Goal: Task Accomplishment & Management: Use online tool/utility

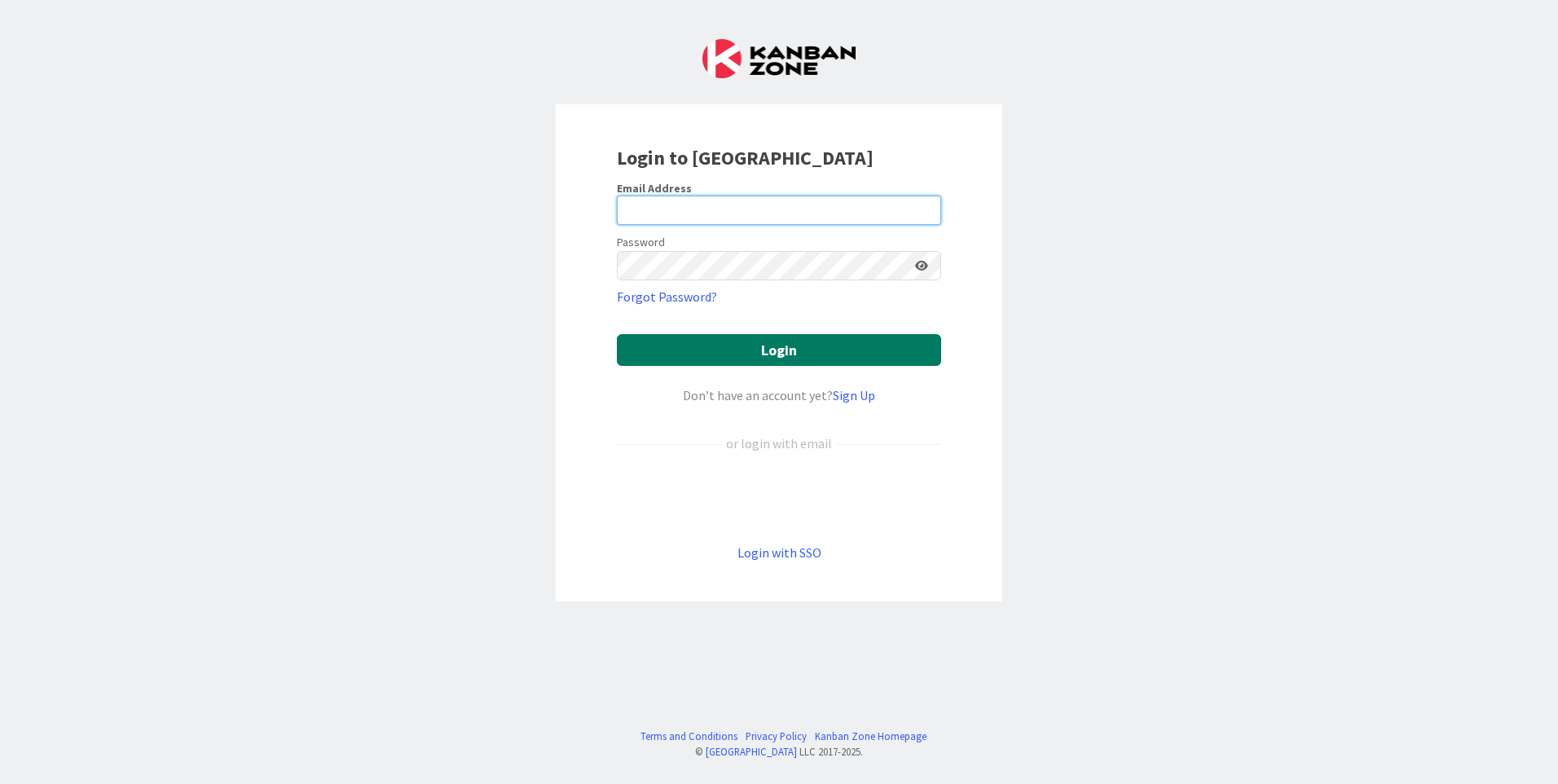
type input "[EMAIL_ADDRESS][DOMAIN_NAME]"
click at [775, 345] on button "Login" at bounding box center [779, 350] width 325 height 32
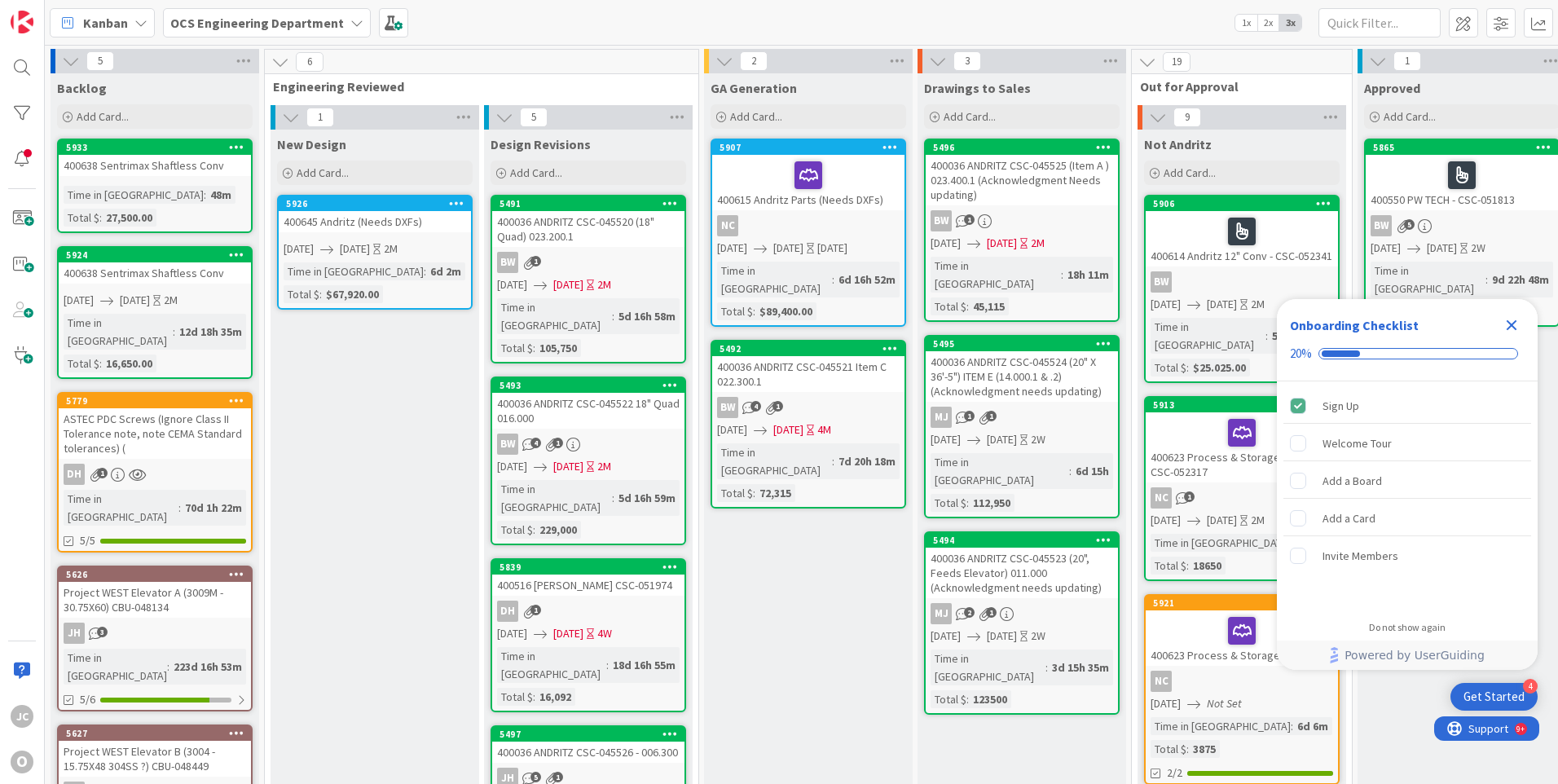
click at [1509, 326] on icon "Close Checklist" at bounding box center [1512, 325] width 11 height 11
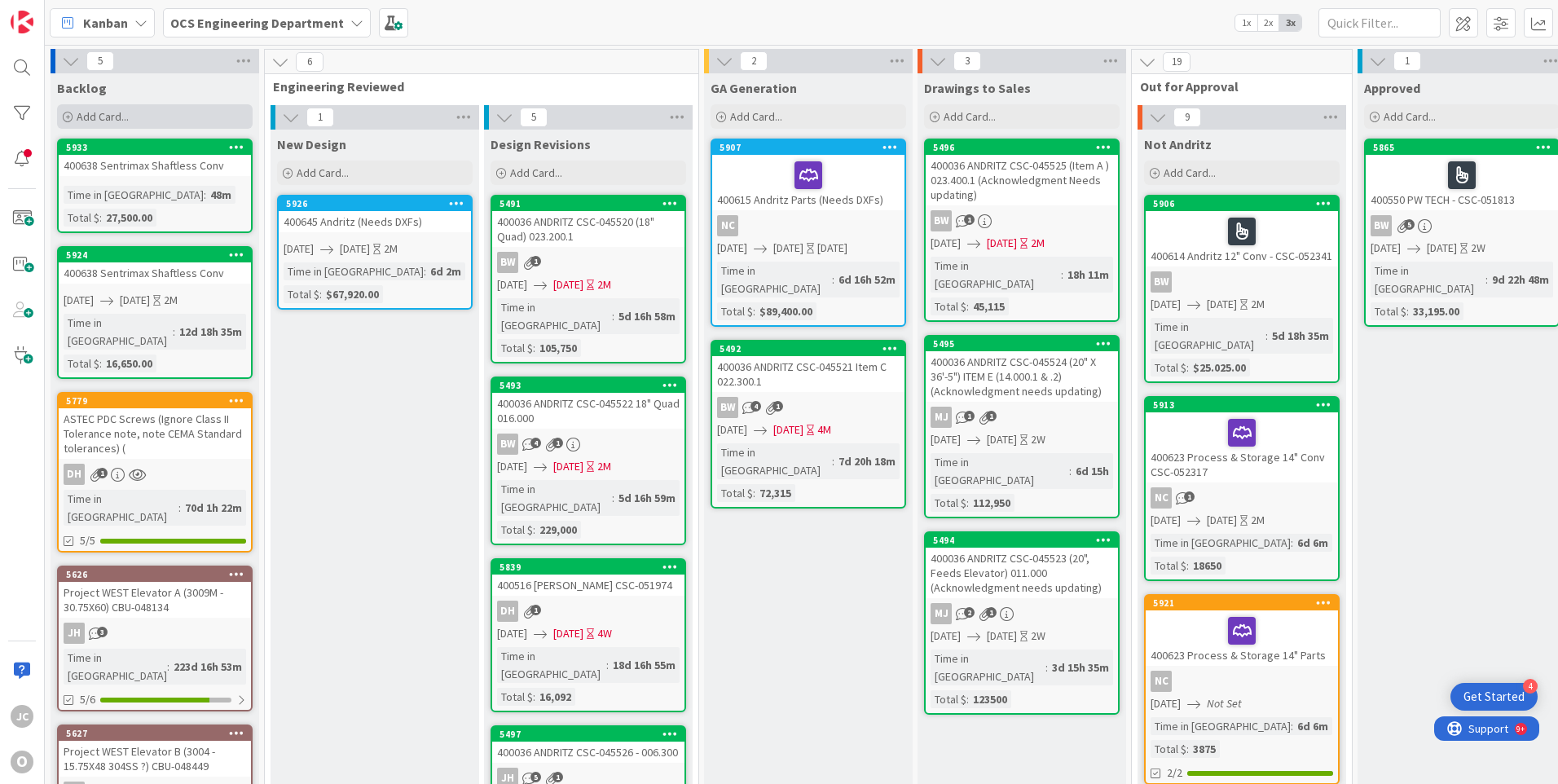
click at [66, 116] on icon at bounding box center [68, 118] width 10 height 10
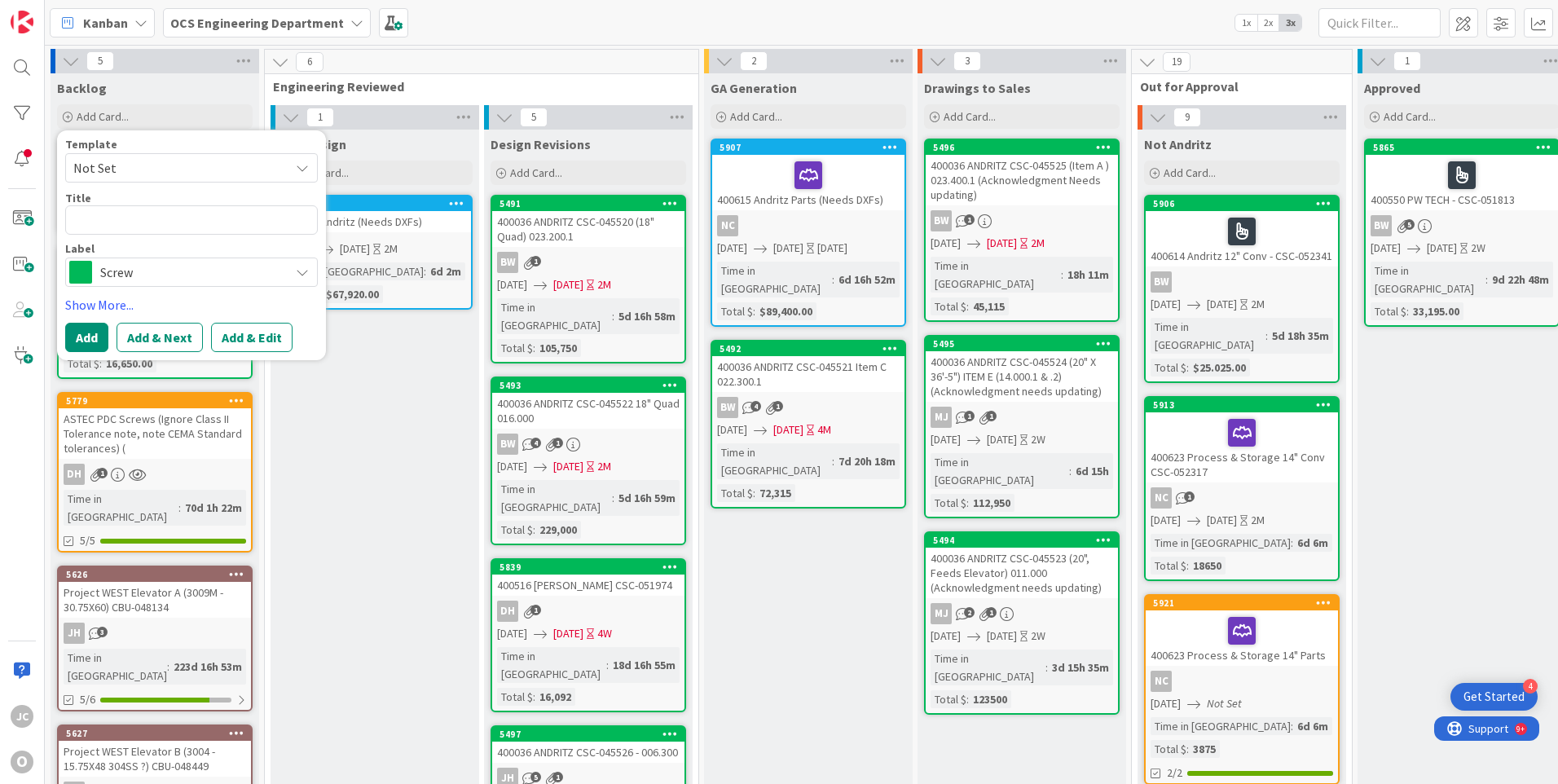
type textarea "x"
type textarea "4"
type textarea "x"
type textarea "40"
type textarea "x"
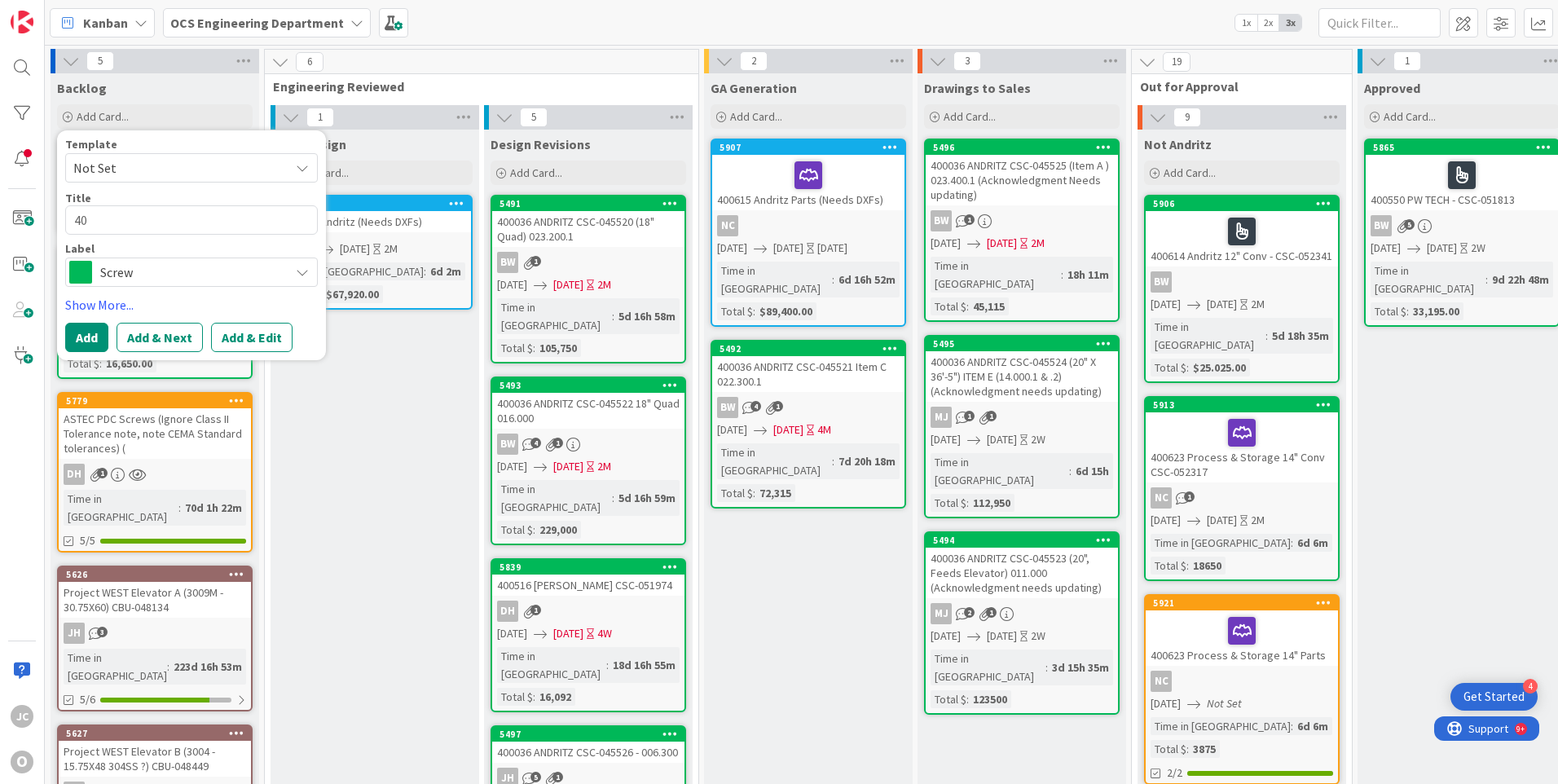
type textarea "400"
type textarea "x"
type textarea "4006"
type textarea "x"
type textarea "40066"
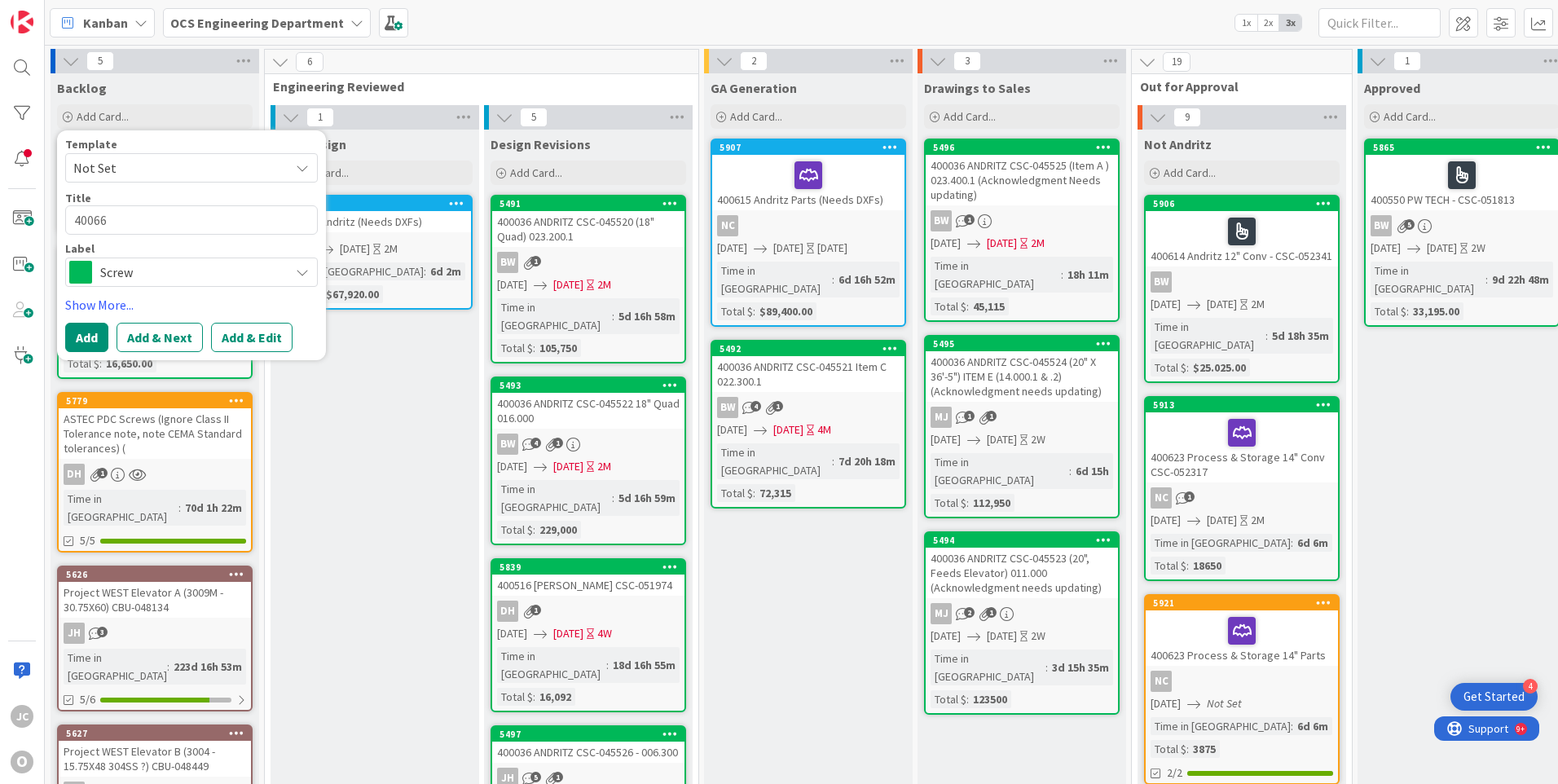
type textarea "x"
type textarea "400660"
type textarea "x"
type textarea "400660"
type textarea "x"
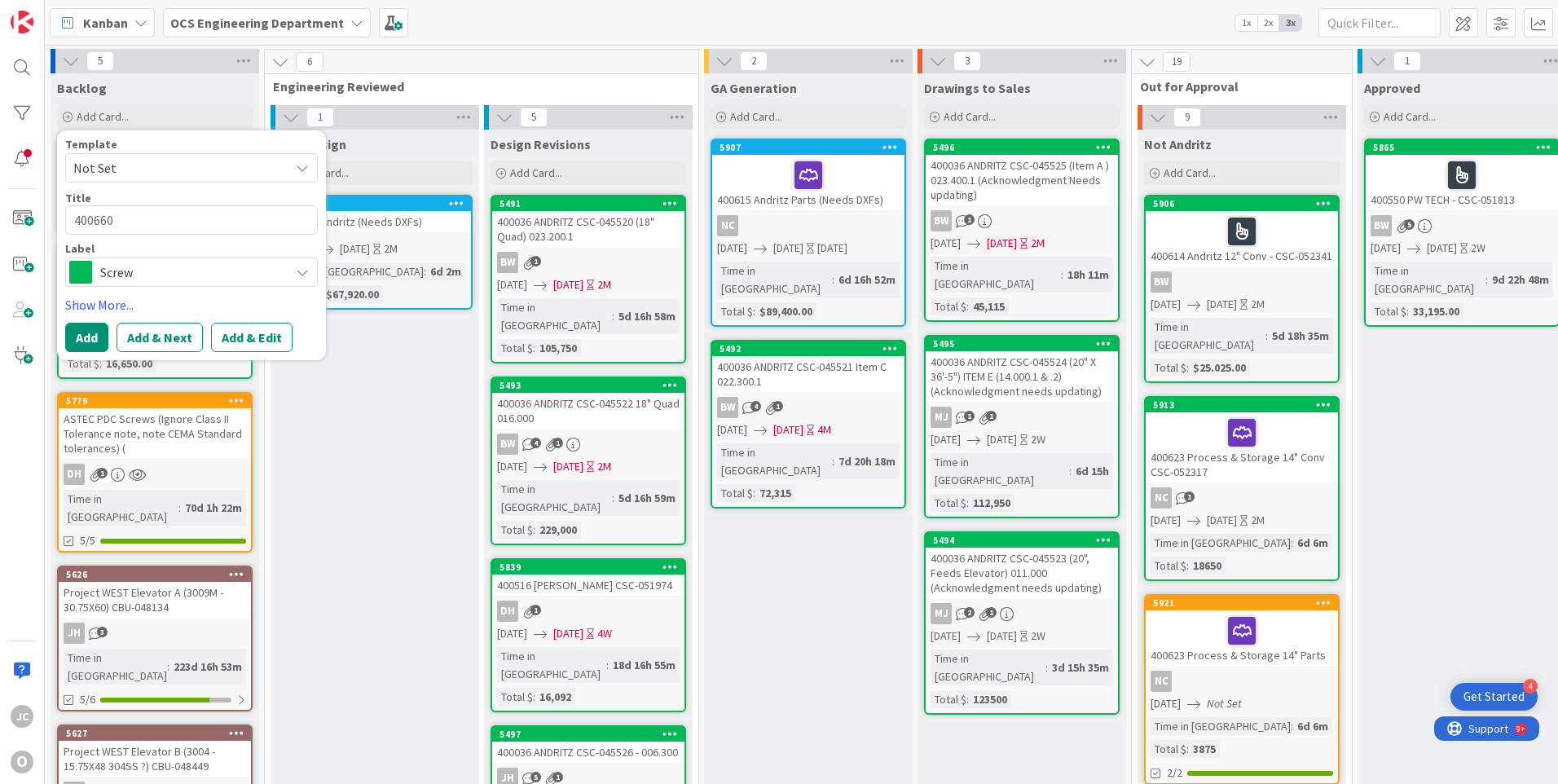
type textarea "400660 A"
type textarea "x"
type textarea "400660 AS"
type textarea "x"
type textarea "400660 AST"
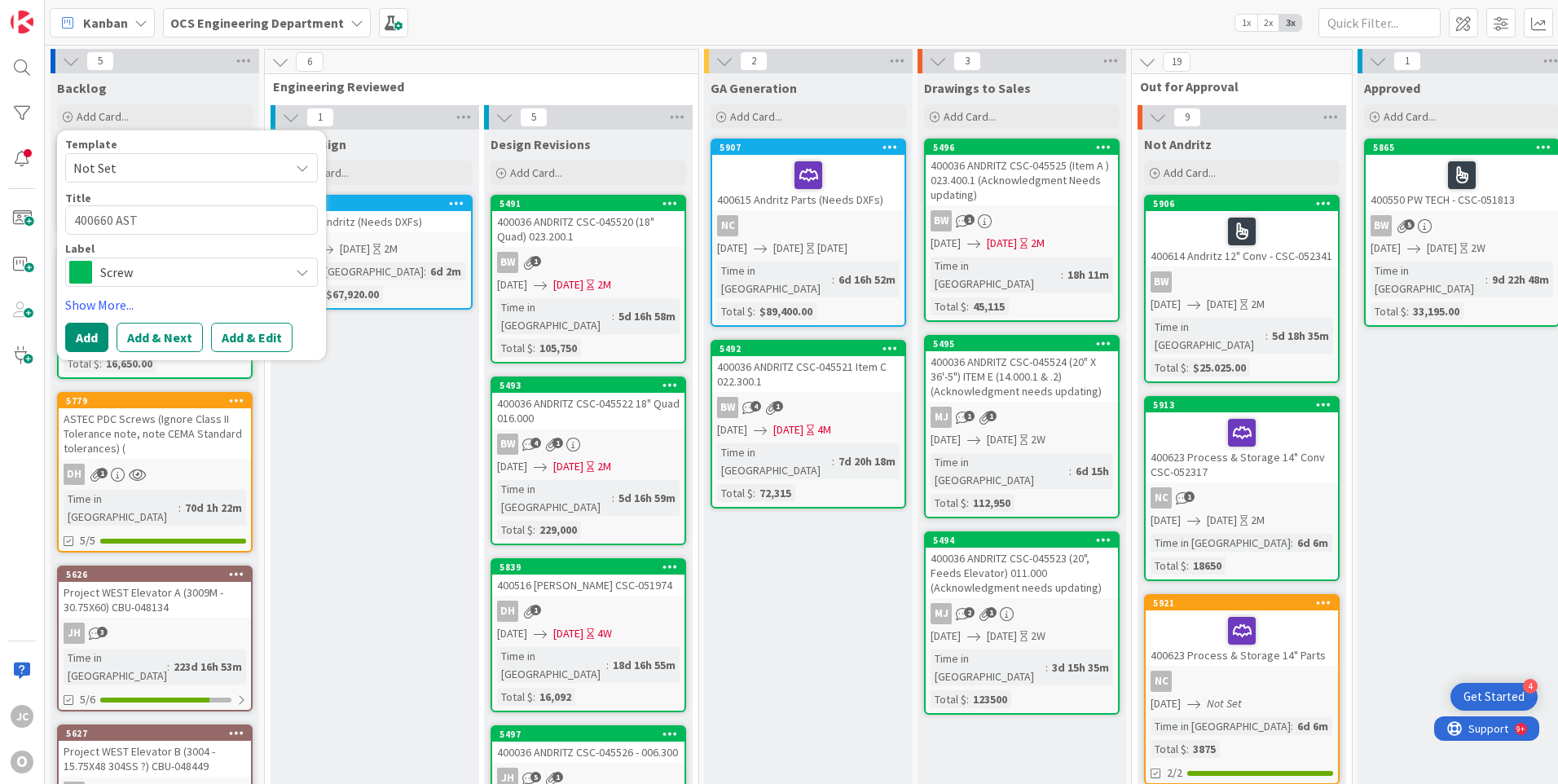
type textarea "x"
type textarea "400660 ASTE"
type textarea "x"
type textarea "400660 ASTEC"
type textarea "x"
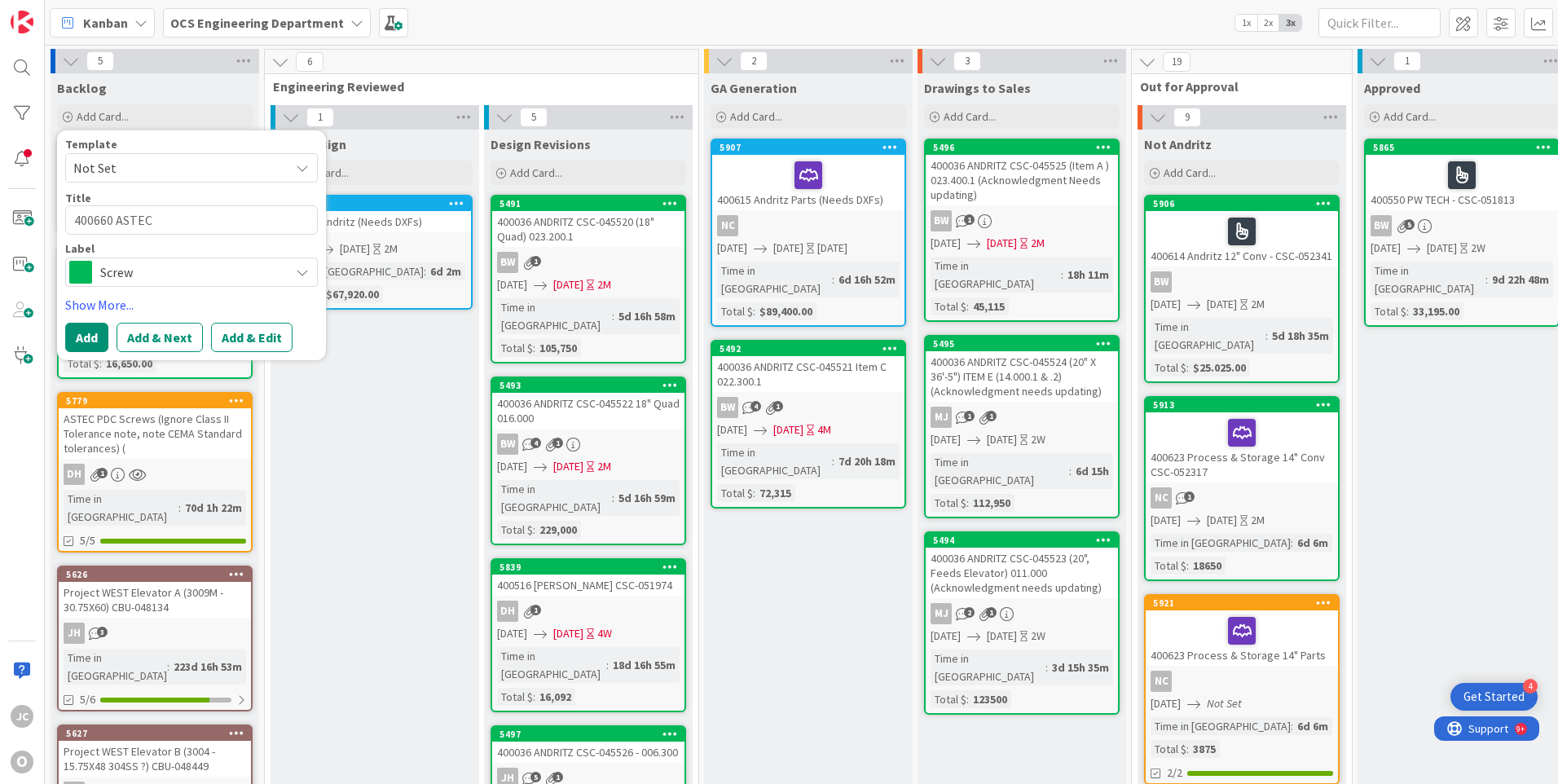
type textarea "400660 ASTEC"
type textarea "x"
type textarea "400660 ASTEC J"
type textarea "x"
type textarea "400660 ASTEC JE"
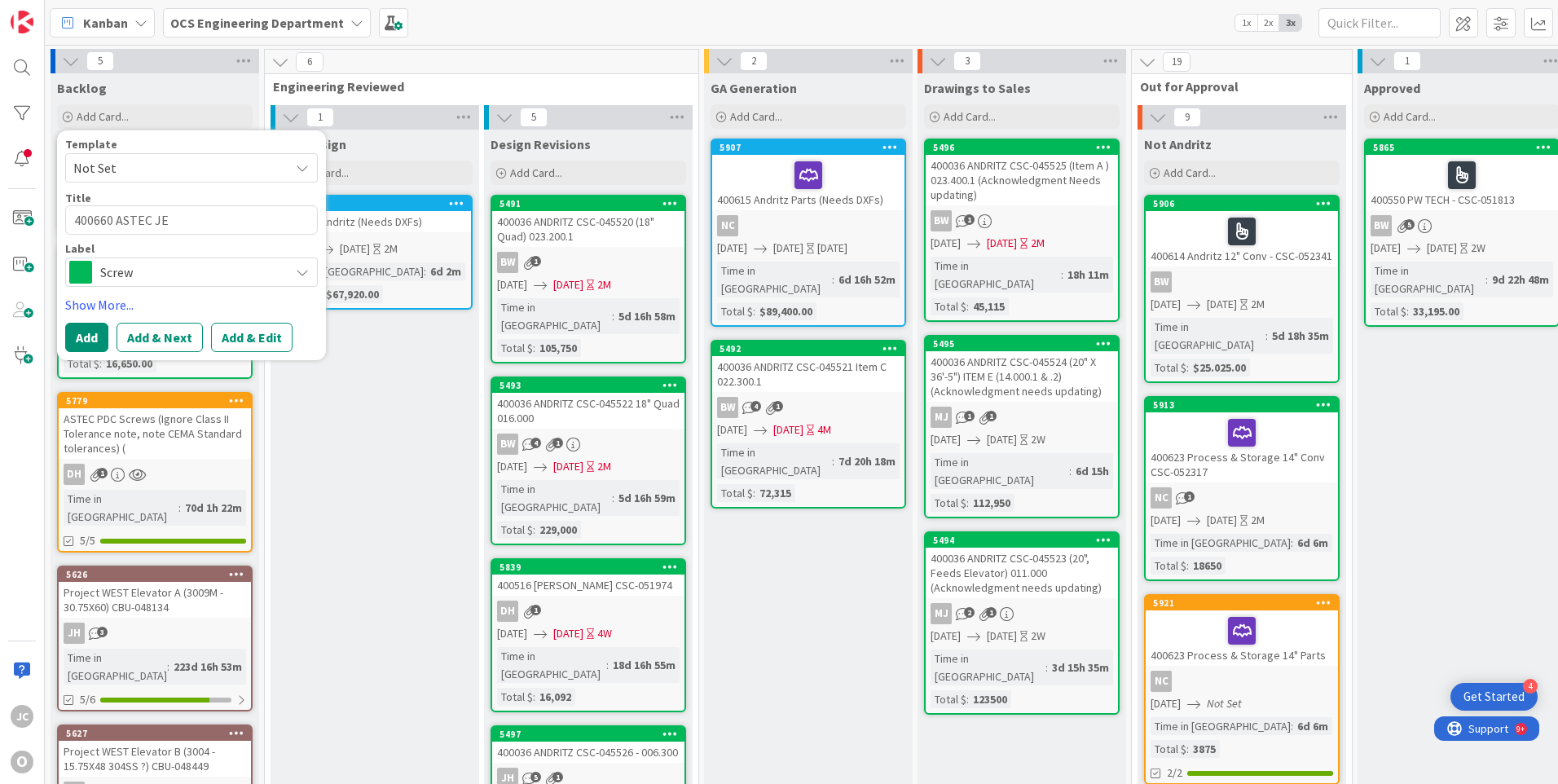
type textarea "x"
type textarea "400660 ASTEC JER"
type textarea "x"
type textarea "400660 ASTEC JERO"
type textarea "x"
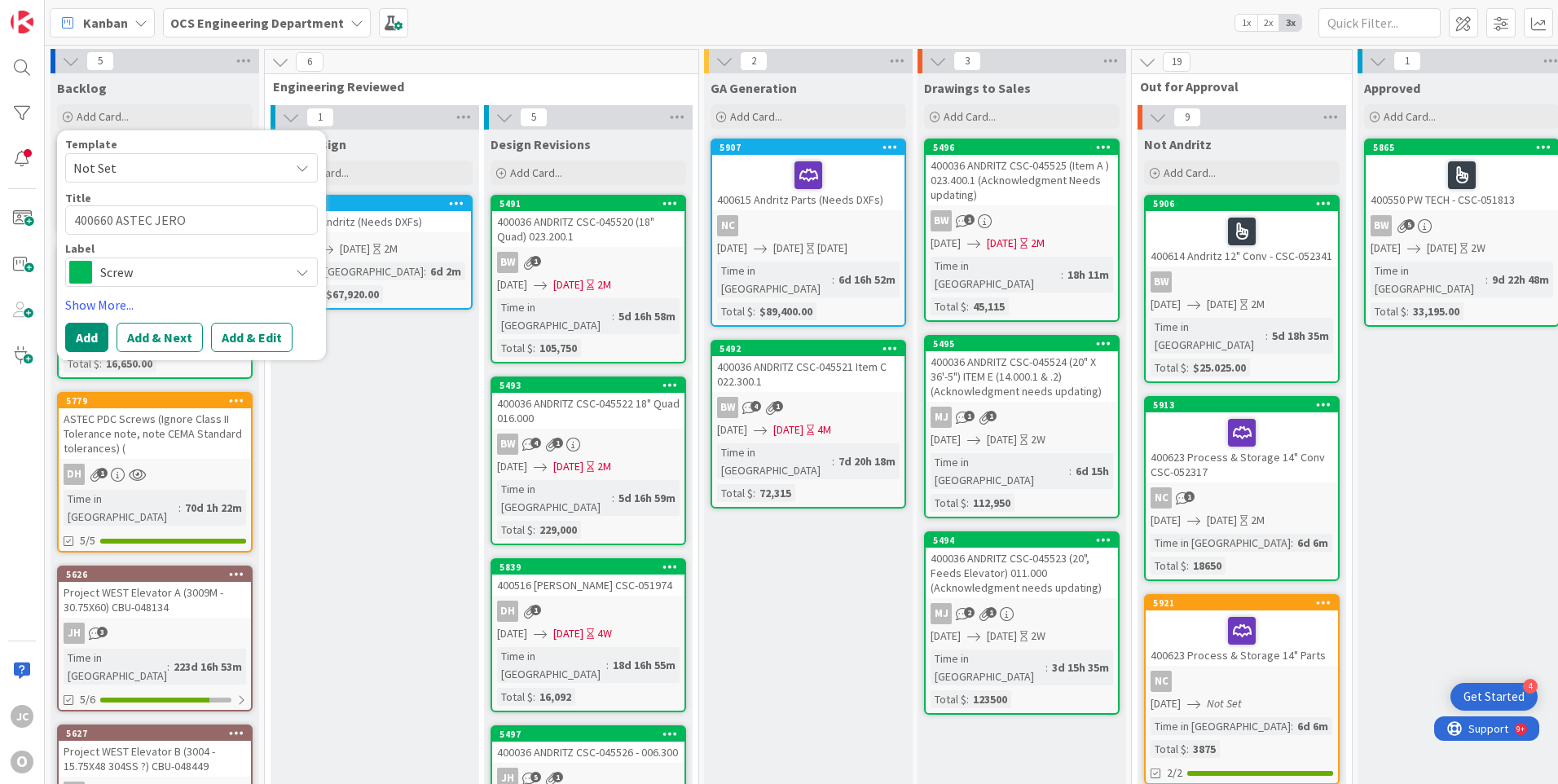
type textarea "400660 ASTEC JEROM"
type textarea "x"
type textarea "400660 ASTEC JEROME"
click at [242, 330] on button "Add & Edit" at bounding box center [251, 337] width 82 height 29
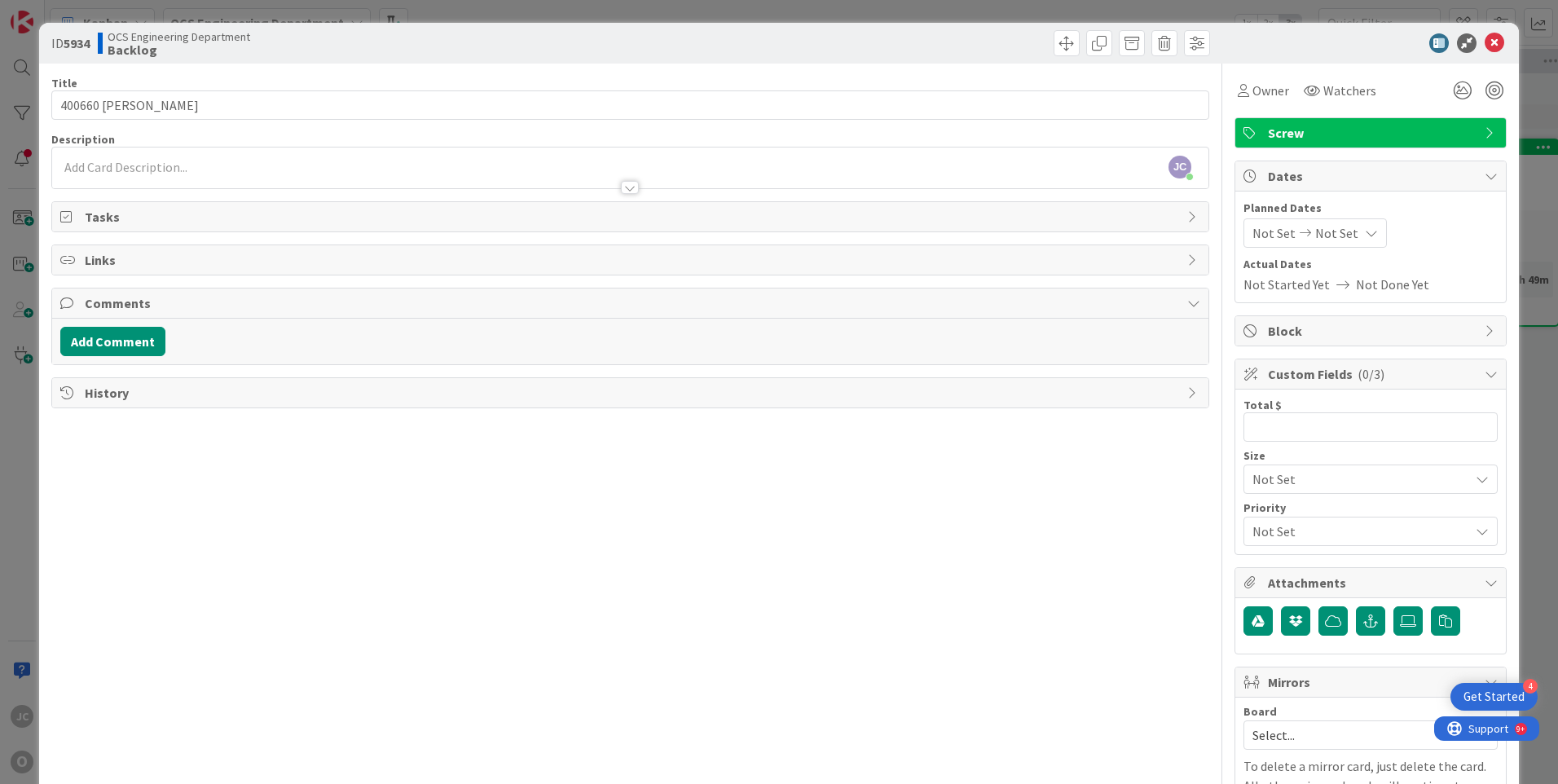
click at [145, 168] on div "JC Jeff Clarkson just joined" at bounding box center [631, 167] width 1157 height 40
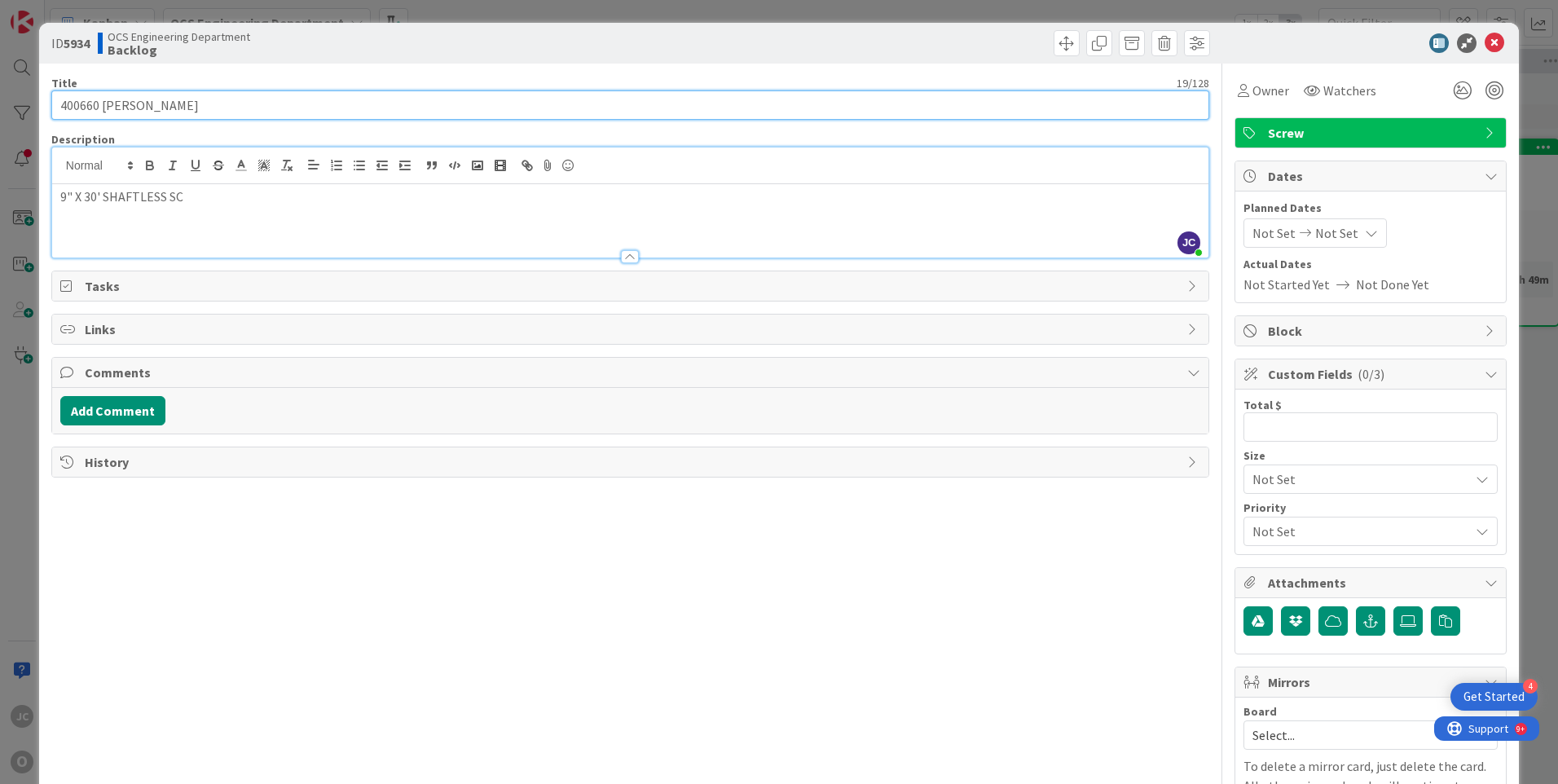
click at [205, 104] on input "400660 ASTEC JEROME" at bounding box center [630, 105] width 1158 height 29
type input "400660 ASTEC [PERSON_NAME] E240A"
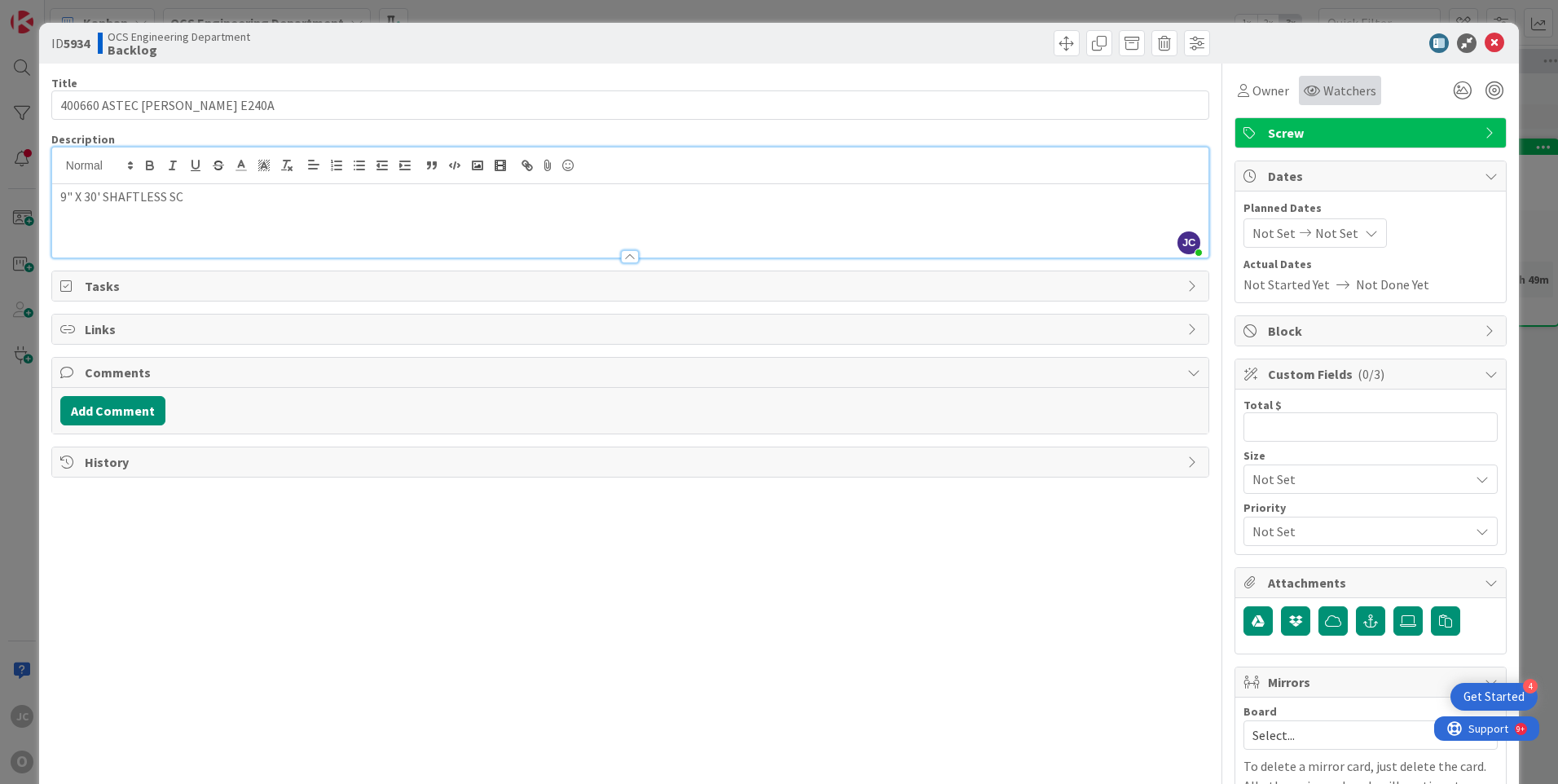
click at [1347, 91] on span "Watchers" at bounding box center [1349, 90] width 53 height 19
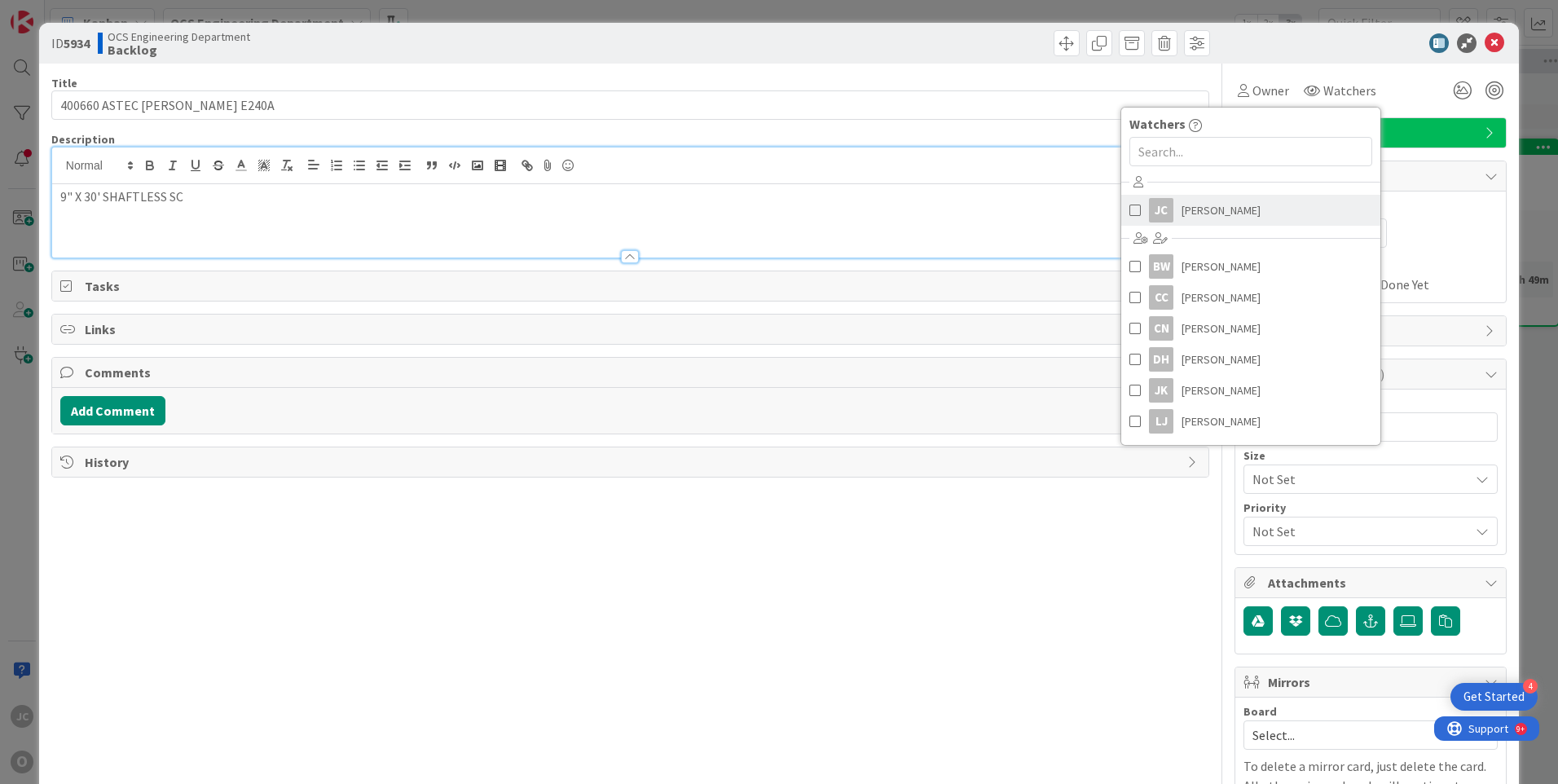
click at [1200, 208] on span "[PERSON_NAME]" at bounding box center [1222, 210] width 79 height 24
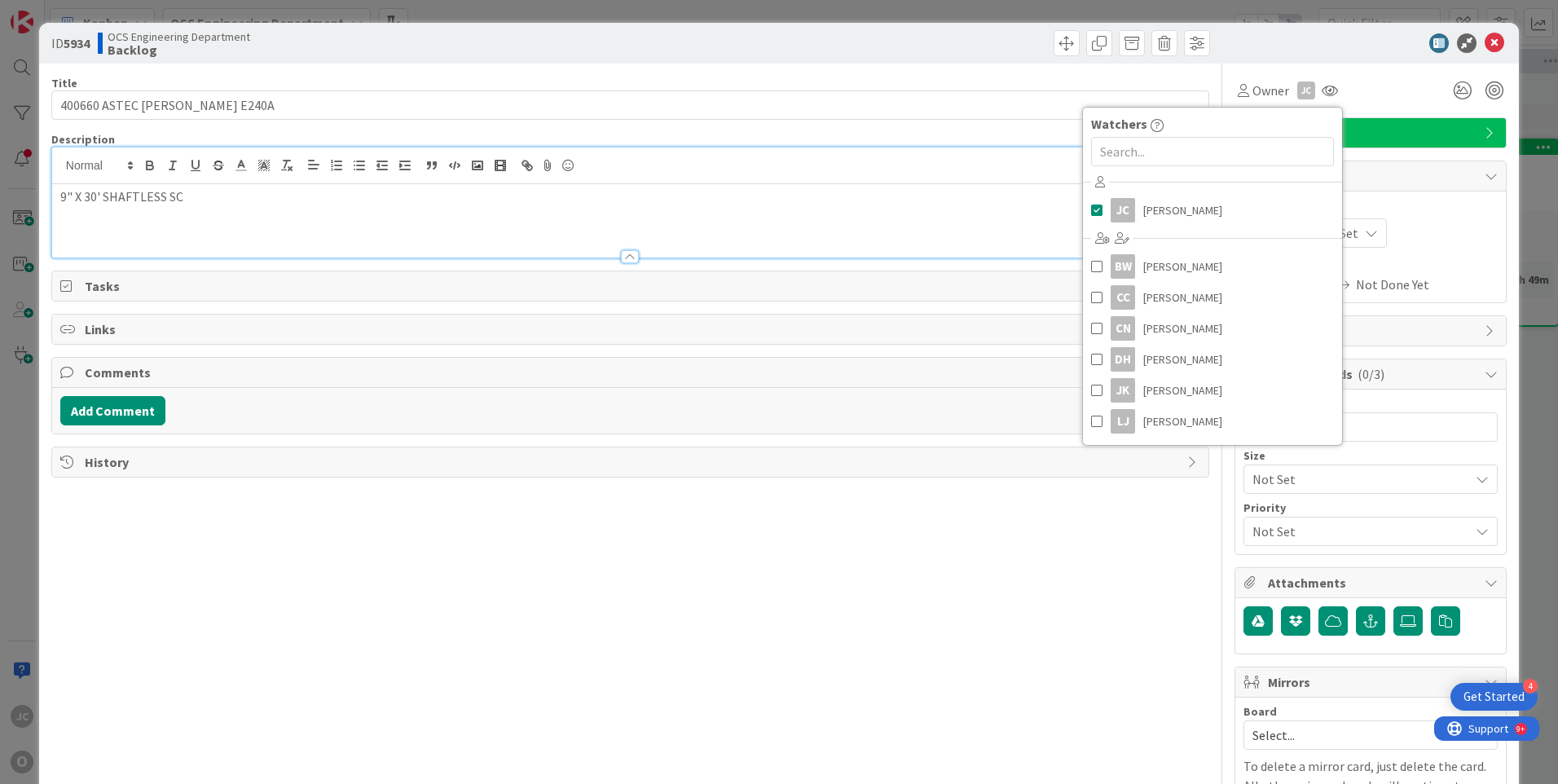
click at [1449, 217] on div "Planned Dates Not Set Not Set" at bounding box center [1371, 223] width 254 height 48
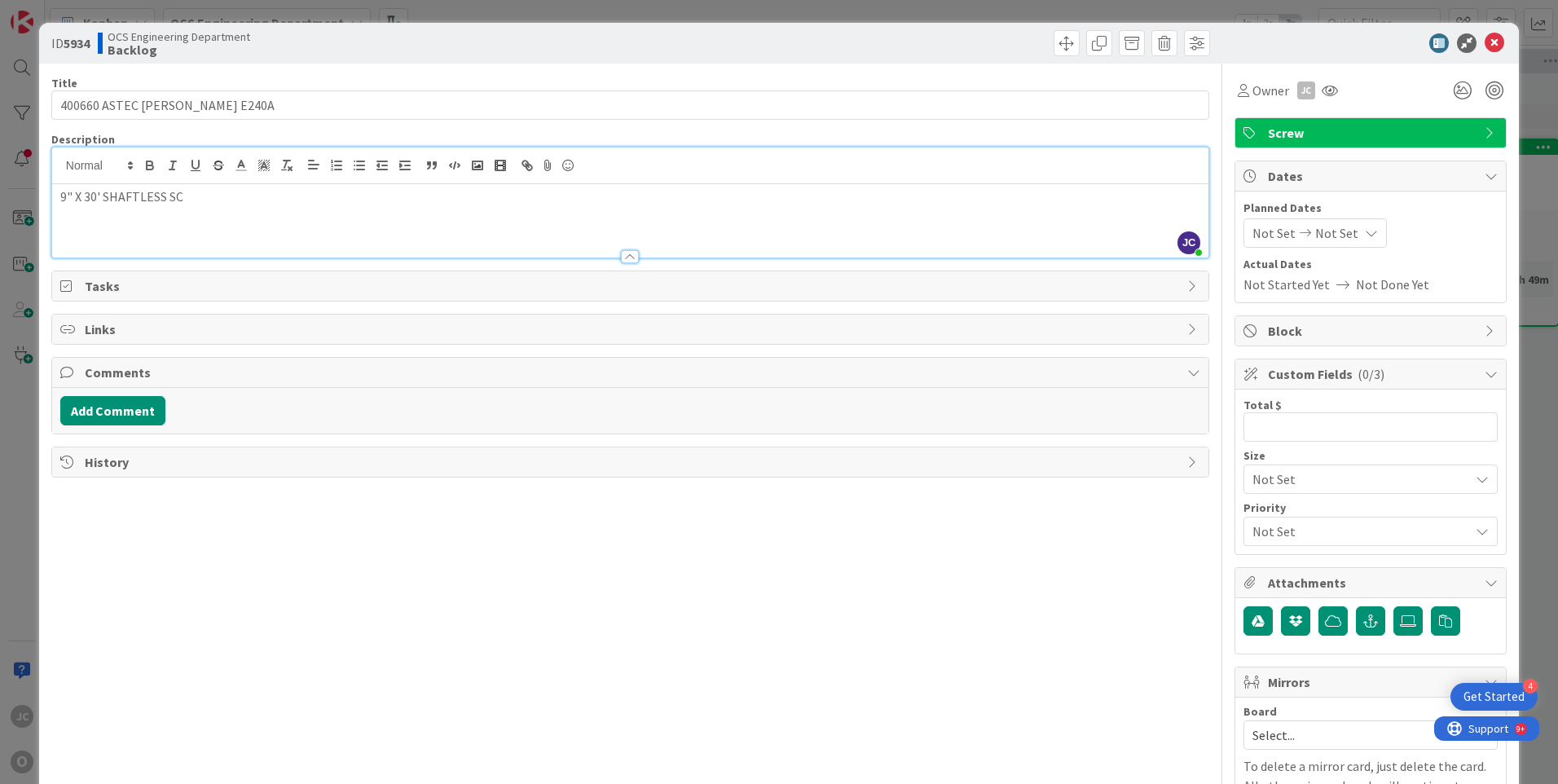
click at [1273, 234] on span "Not Set" at bounding box center [1274, 233] width 43 height 19
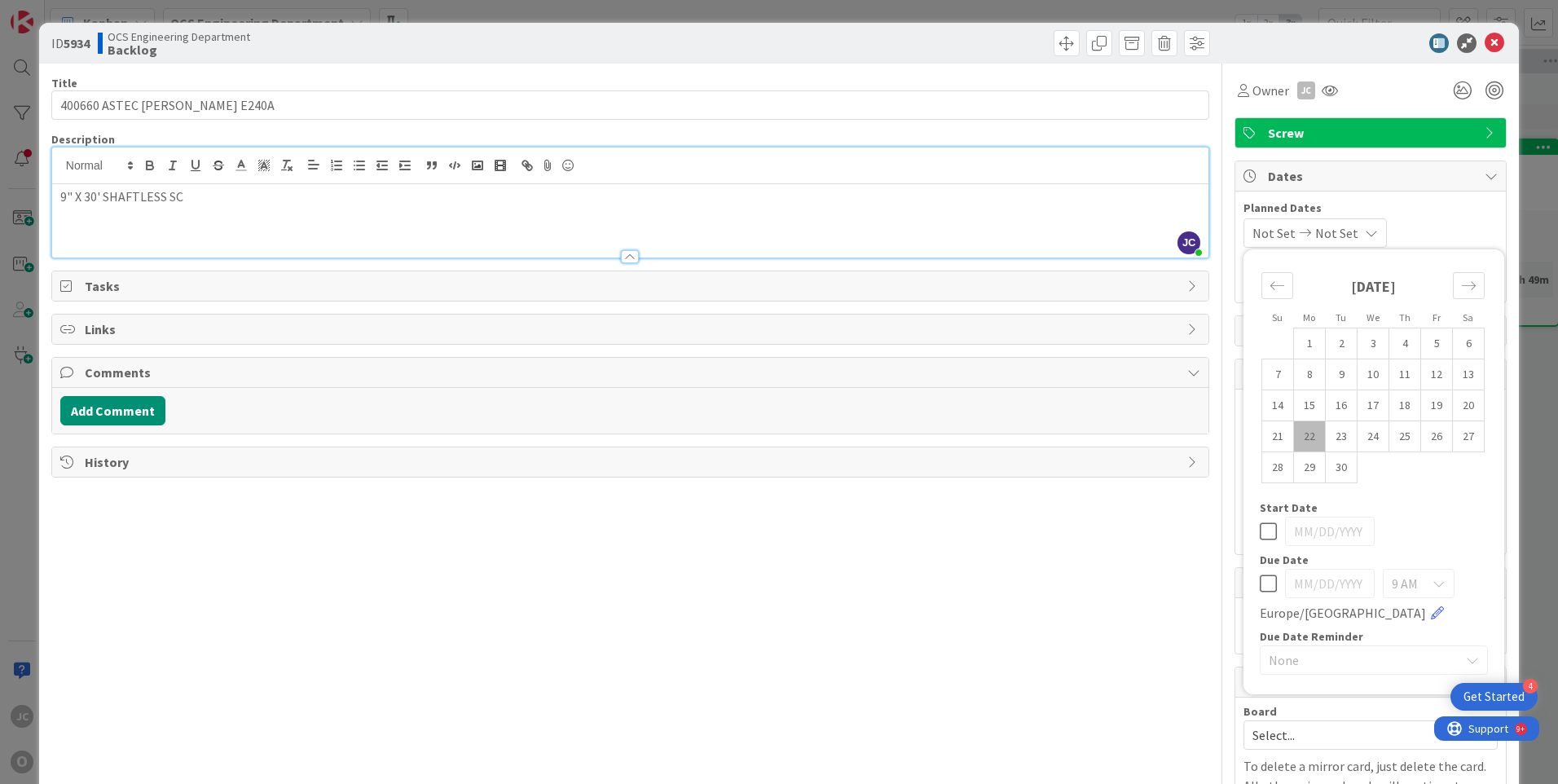
click at [1294, 431] on td "22" at bounding box center [1310, 436] width 32 height 31
type input "[DATE]"
click at [1435, 216] on span "Planned Dates" at bounding box center [1371, 208] width 254 height 17
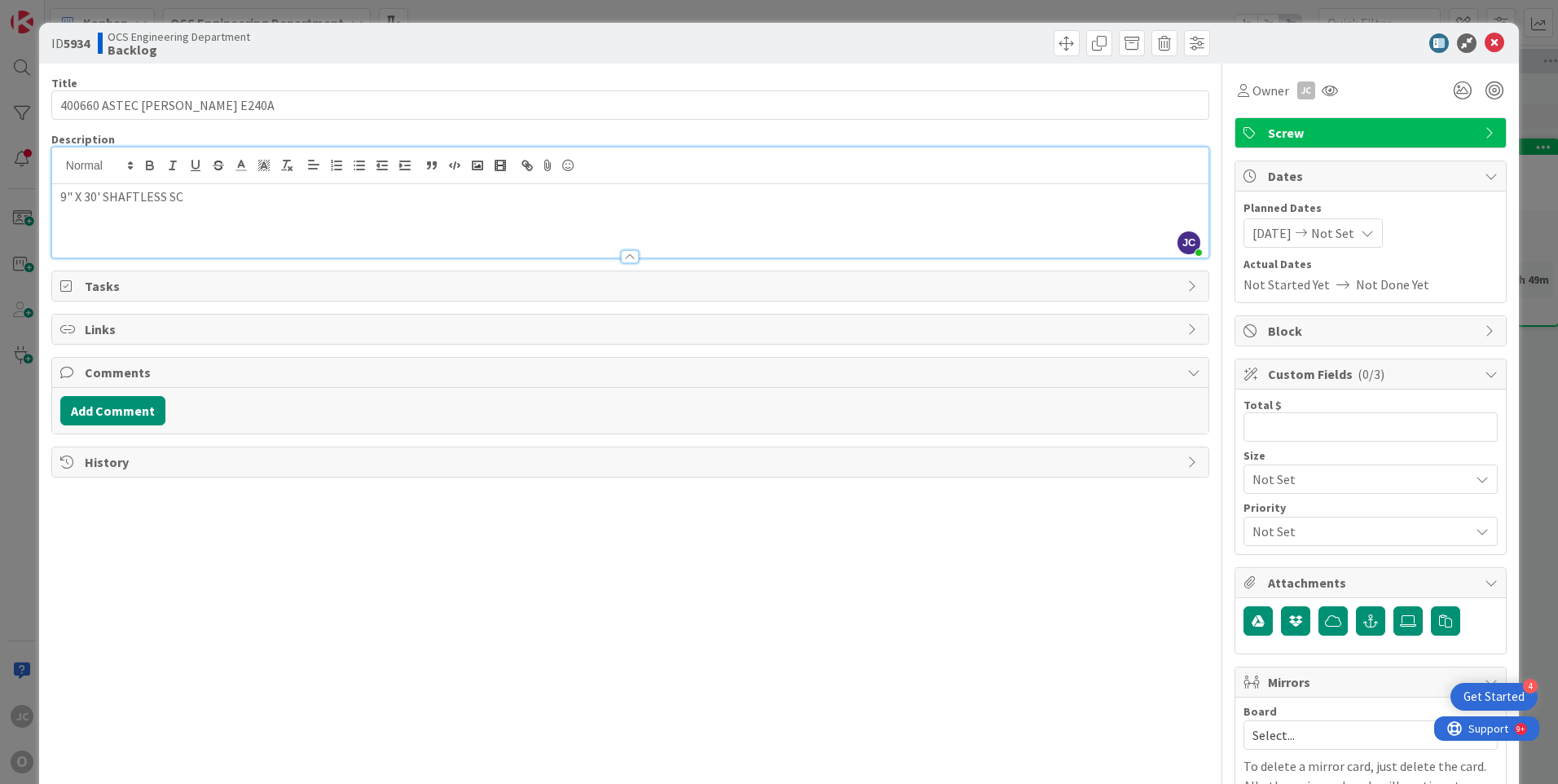
click at [1374, 234] on icon at bounding box center [1368, 233] width 13 height 13
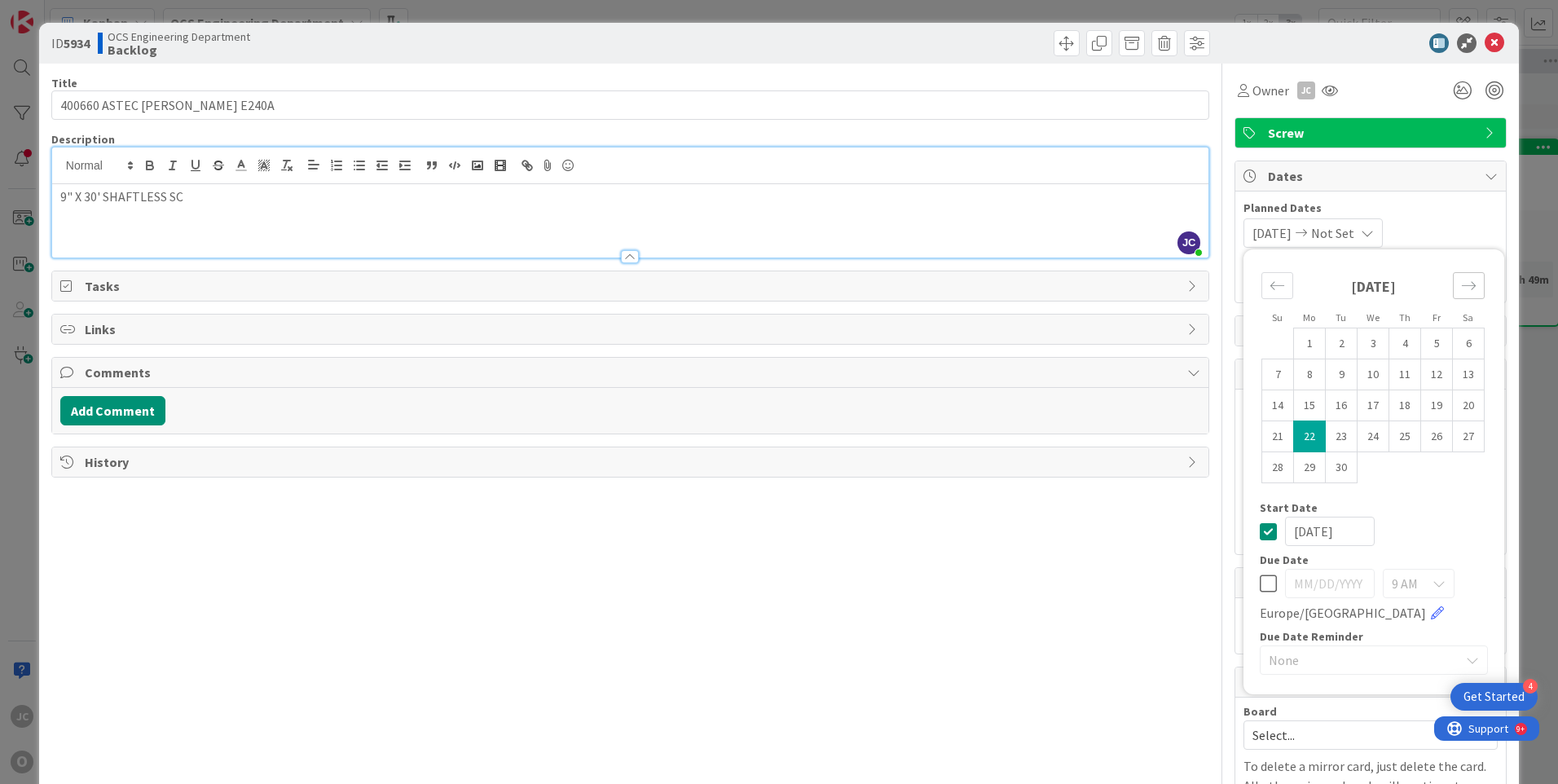
click at [1461, 285] on icon "Move forward to switch to the next month." at bounding box center [1469, 286] width 15 height 15
click at [1300, 377] on td "6" at bounding box center [1310, 374] width 32 height 31
type input "[DATE]"
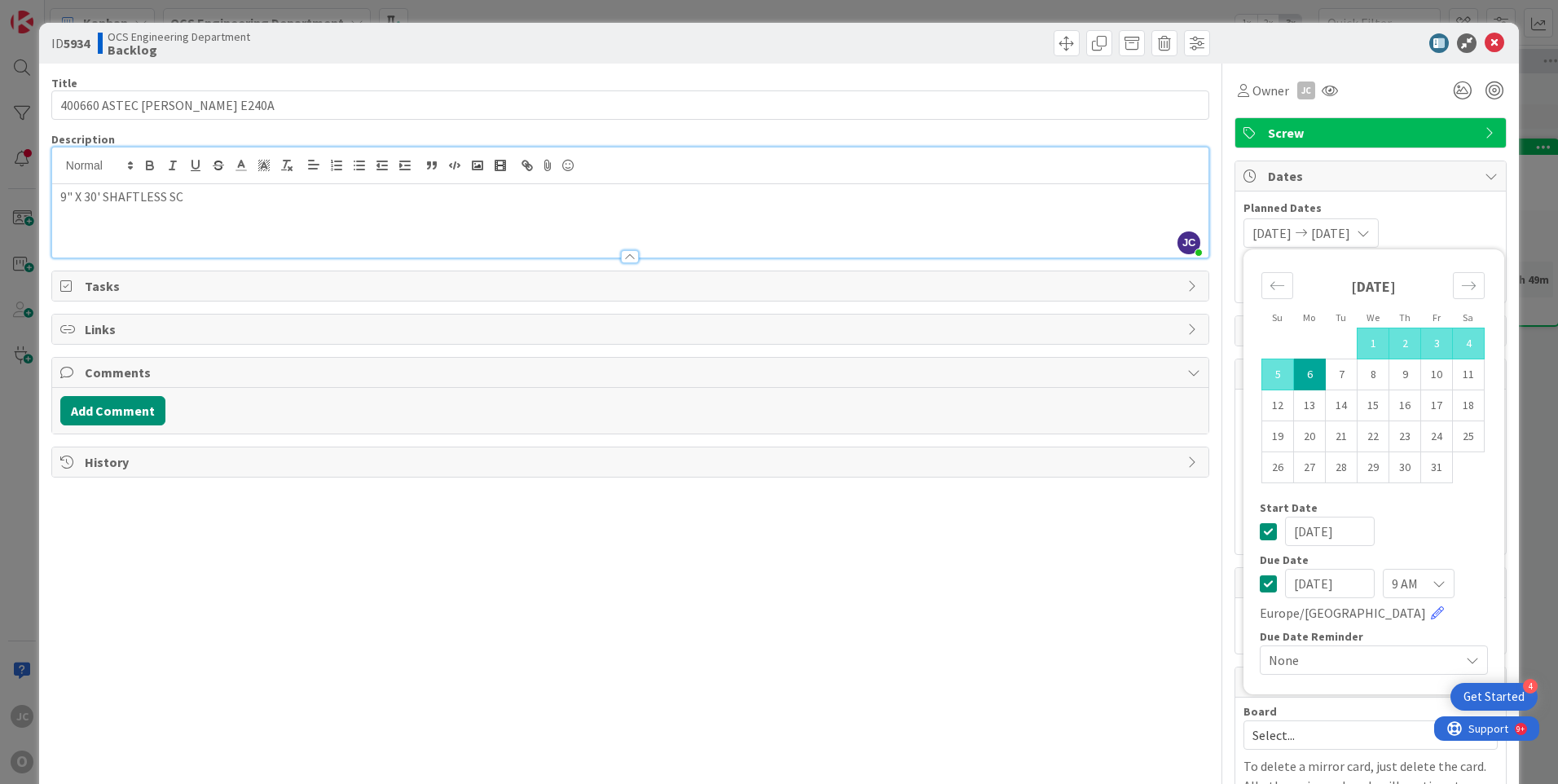
click at [1122, 546] on div "Title 25 / 128 400660 ASTEC JEROME E240A Description JC Jeff Clarkson just join…" at bounding box center [630, 466] width 1158 height 803
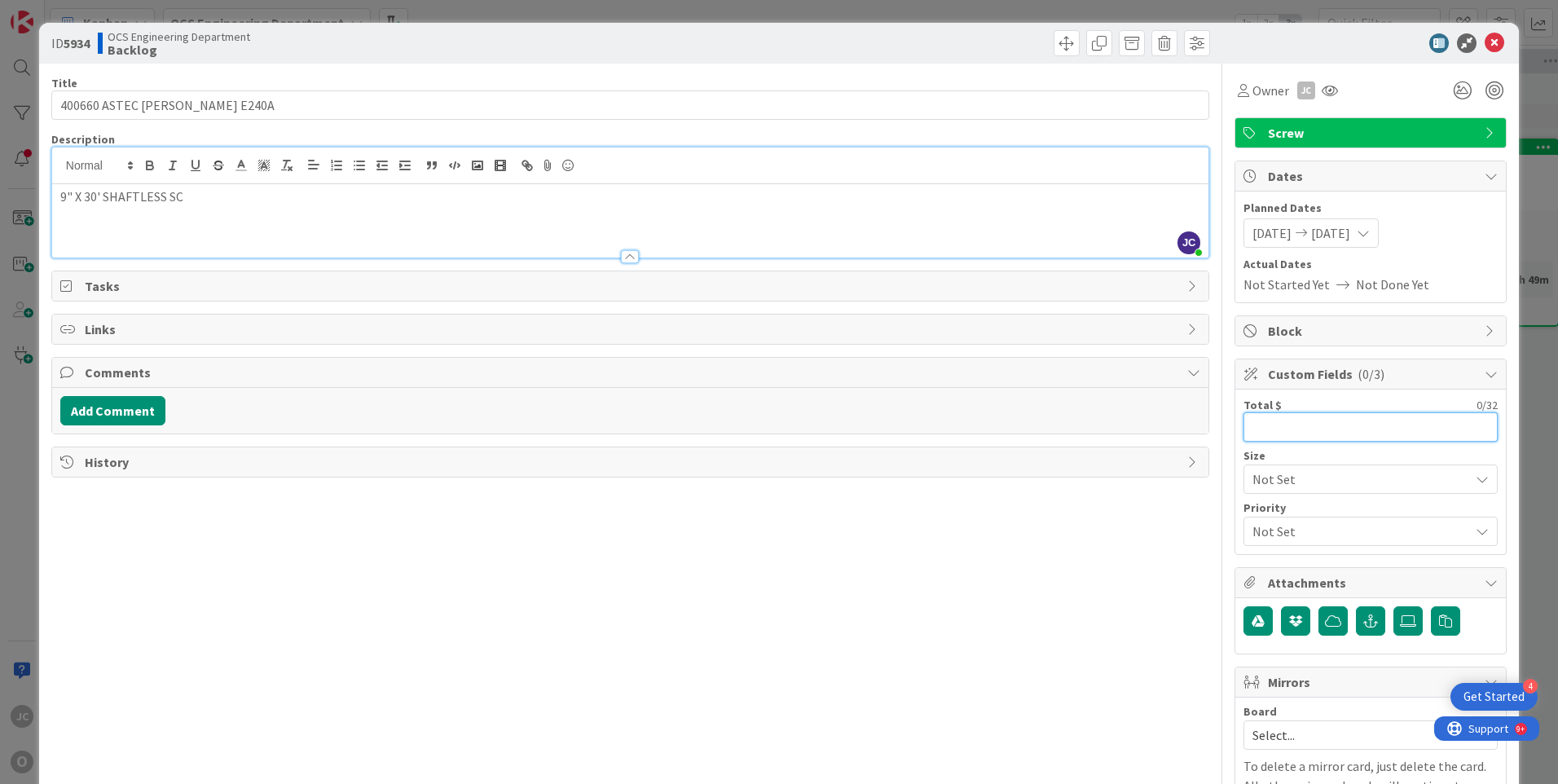
click at [1252, 435] on input "text" at bounding box center [1371, 426] width 254 height 29
type input "31,715.00"
click at [1099, 575] on div "Title 25 / 128 400660 ASTEC JEROME E240A Description JC Jeff Clarkson just join…" at bounding box center [630, 466] width 1158 height 803
click at [1400, 618] on icon at bounding box center [1407, 621] width 16 height 13
click at [1394, 606] on input "file" at bounding box center [1394, 606] width 0 height 0
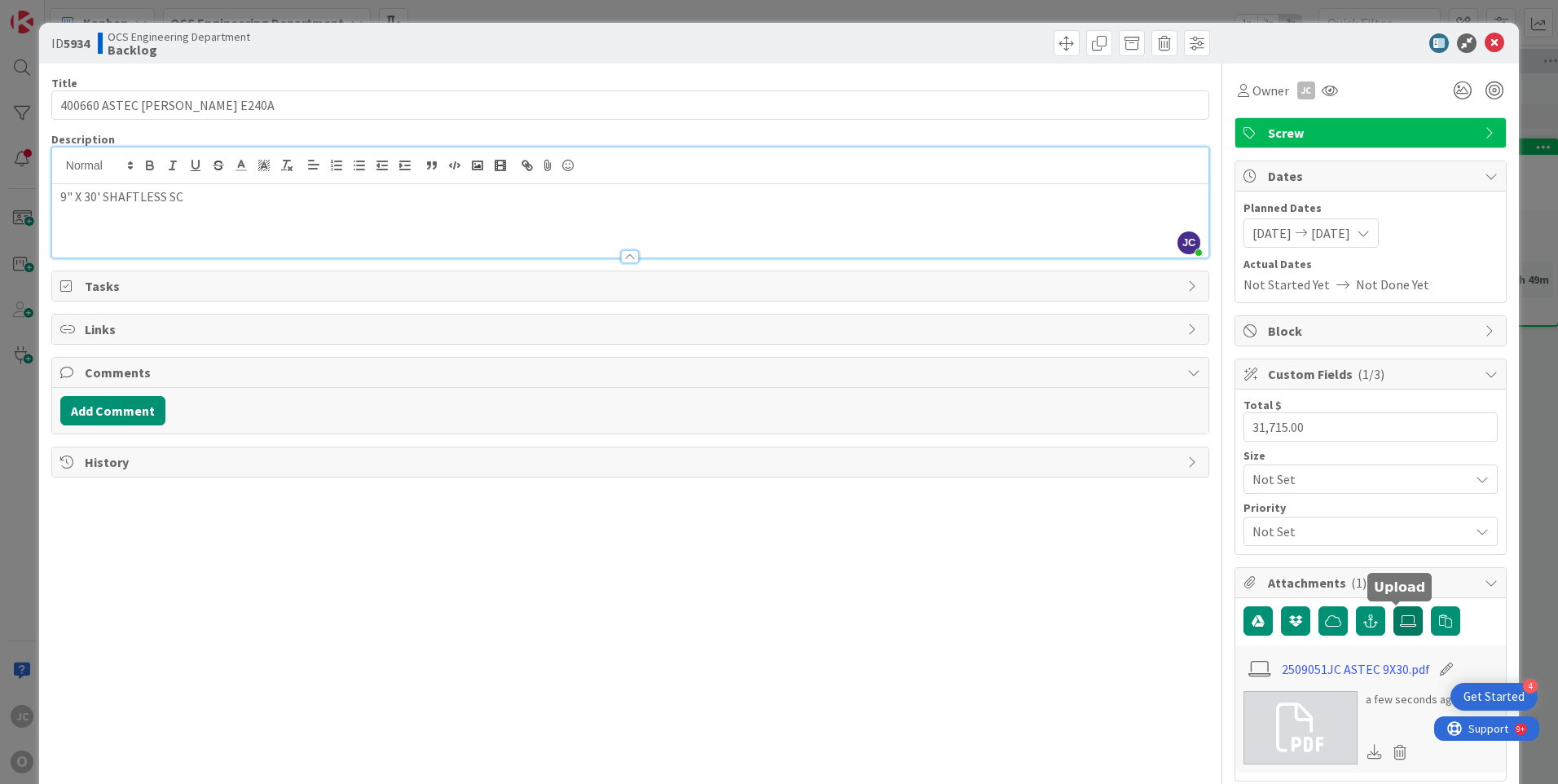
click at [1400, 614] on icon at bounding box center [1407, 621] width 16 height 13
click at [1394, 606] on input "file" at bounding box center [1394, 606] width 0 height 0
click at [1400, 618] on icon at bounding box center [1407, 621] width 16 height 13
click at [1394, 606] on input "file" at bounding box center [1394, 606] width 0 height 0
click at [1400, 616] on icon at bounding box center [1407, 621] width 16 height 13
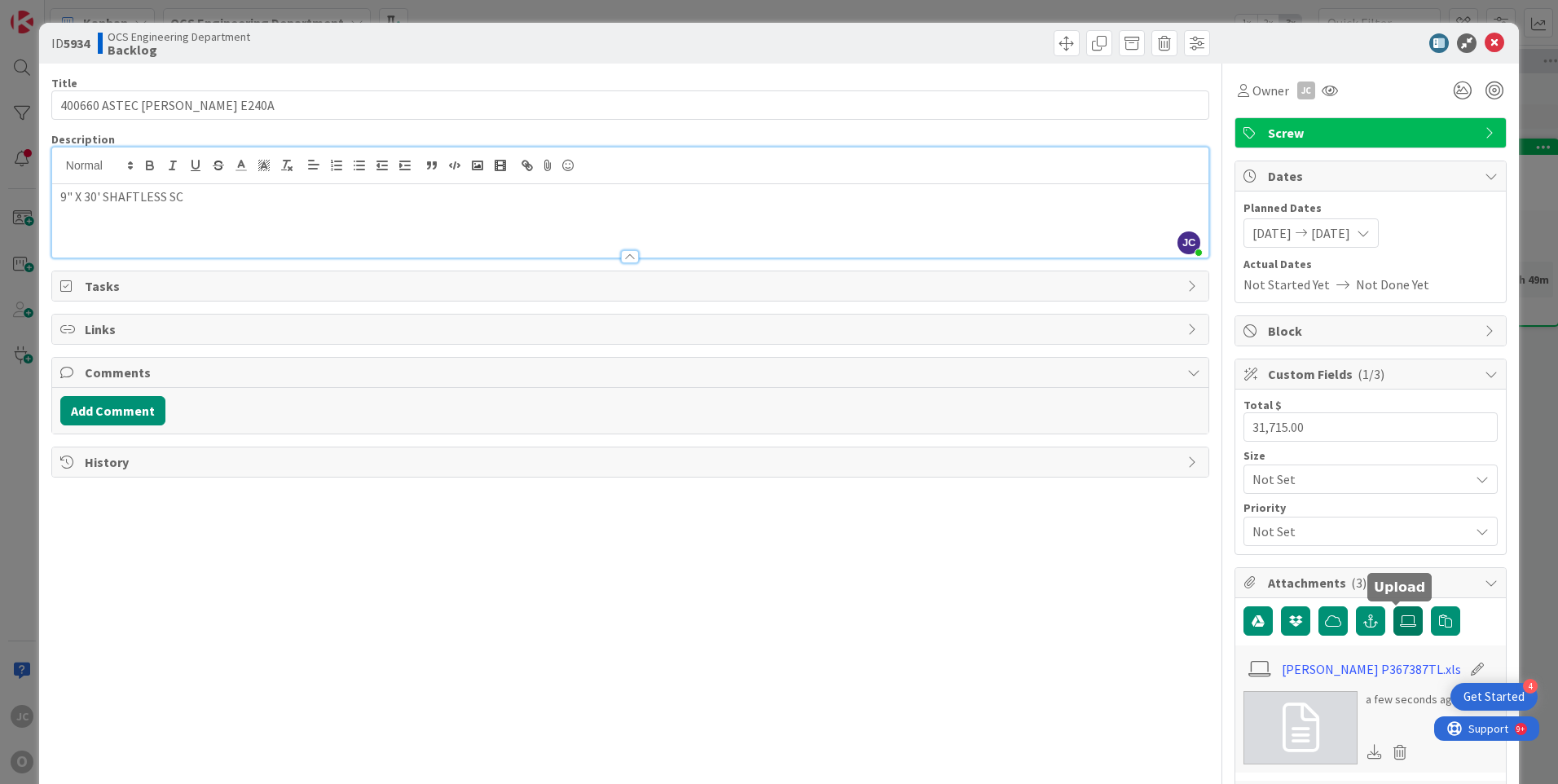
click at [1394, 606] on input "file" at bounding box center [1394, 606] width 0 height 0
click at [987, 644] on div "Title 25 / 128 400660 ASTEC JEROME E240A Description JC Jeff Clarkson just join…" at bounding box center [630, 732] width 1158 height 1336
click at [1485, 39] on icon at bounding box center [1494, 43] width 19 height 19
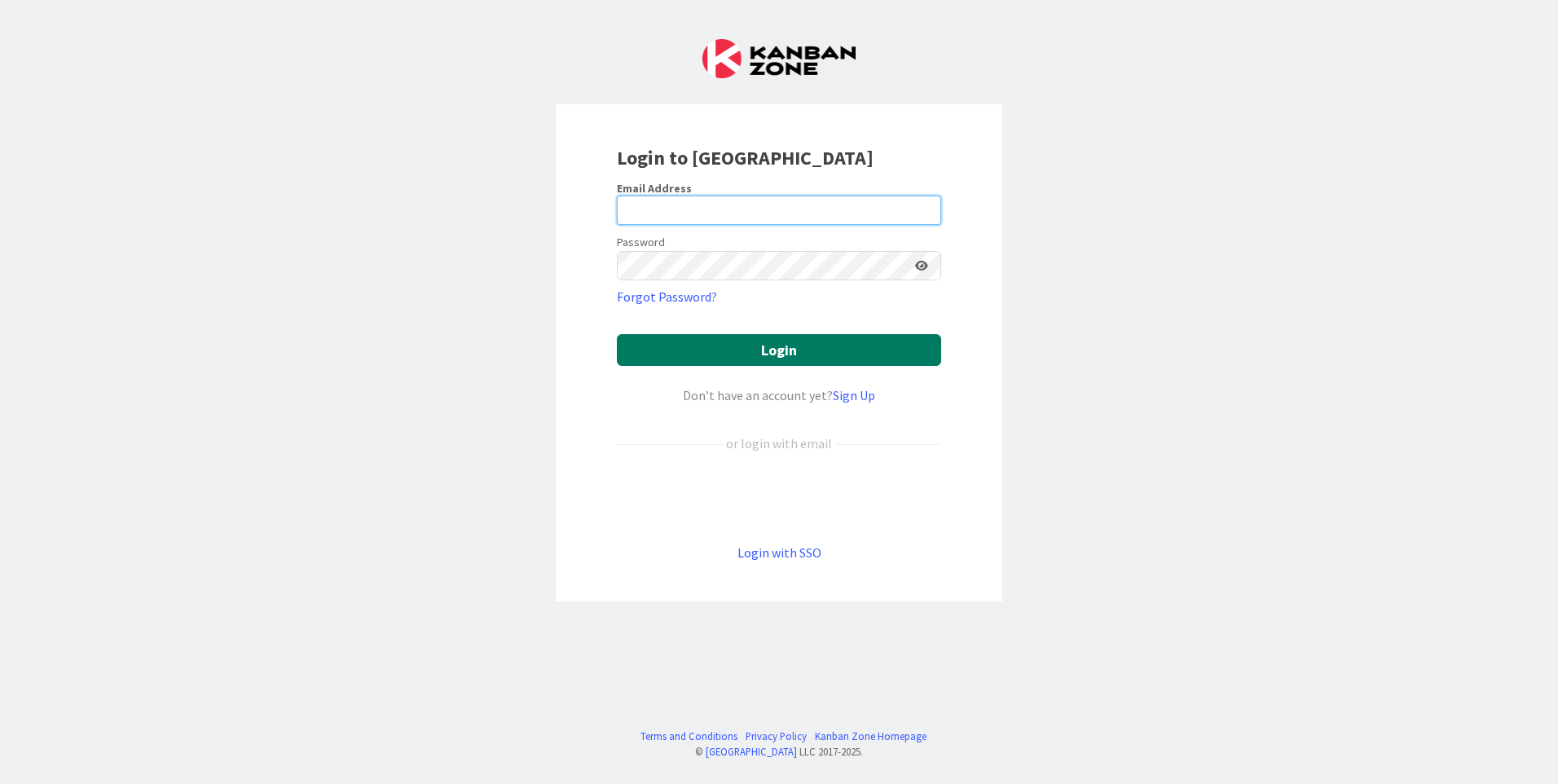
type input "[EMAIL_ADDRESS][DOMAIN_NAME]"
click at [801, 350] on button "Login" at bounding box center [779, 350] width 325 height 32
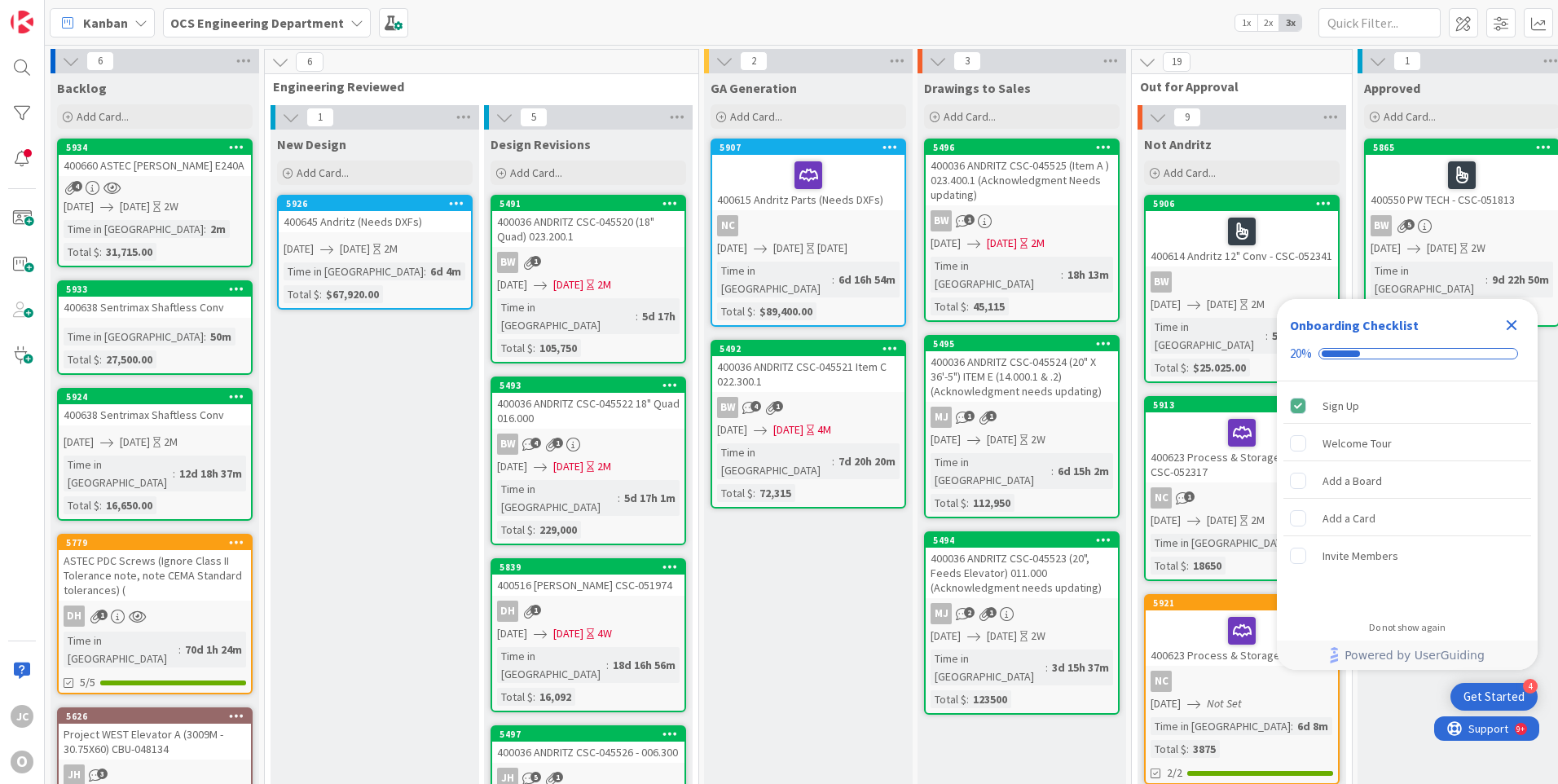
click at [197, 166] on div "400660 ASTEC [PERSON_NAME] E240A" at bounding box center [155, 165] width 193 height 21
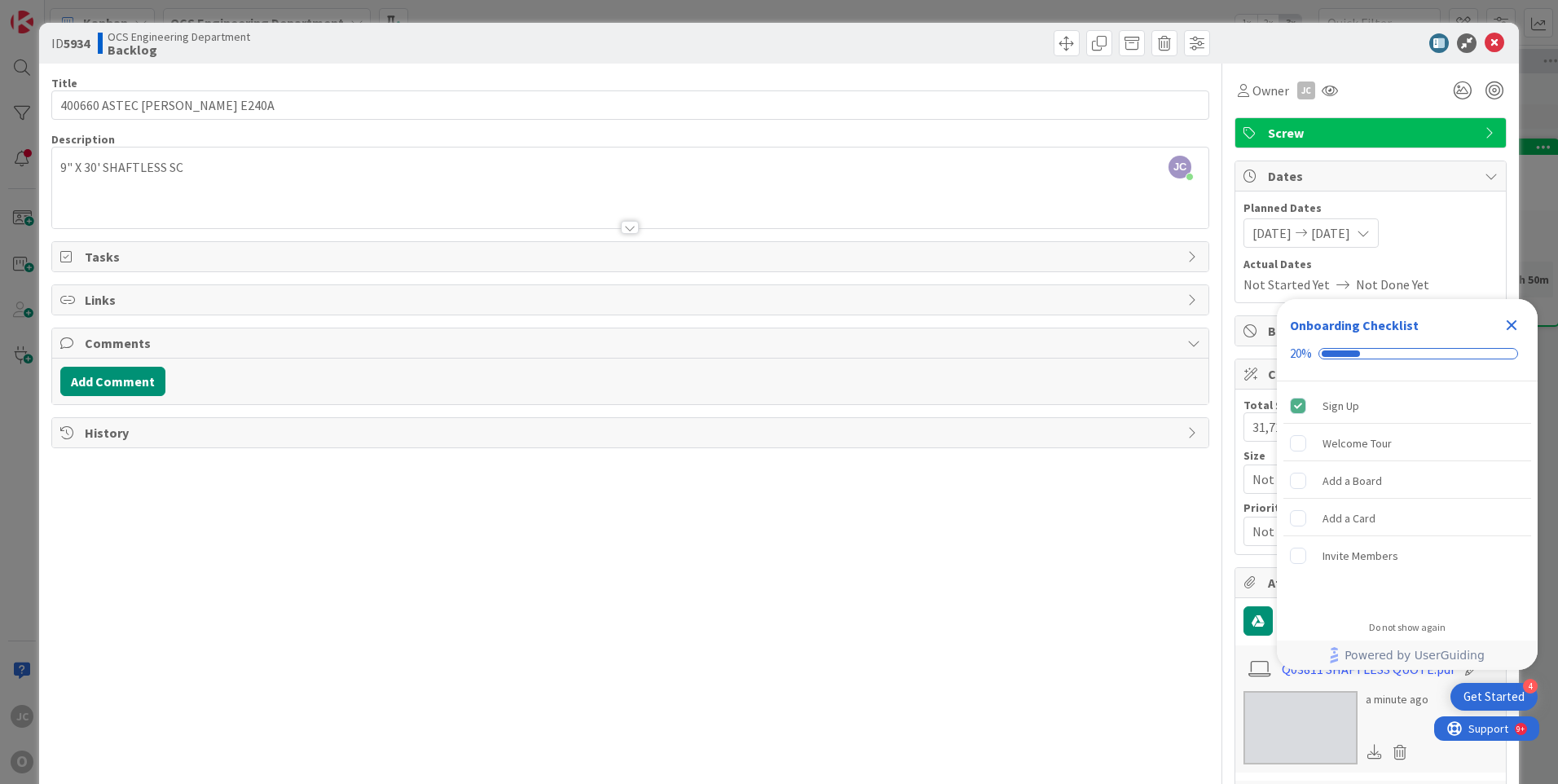
click at [1510, 321] on icon "Close Checklist" at bounding box center [1512, 324] width 19 height 19
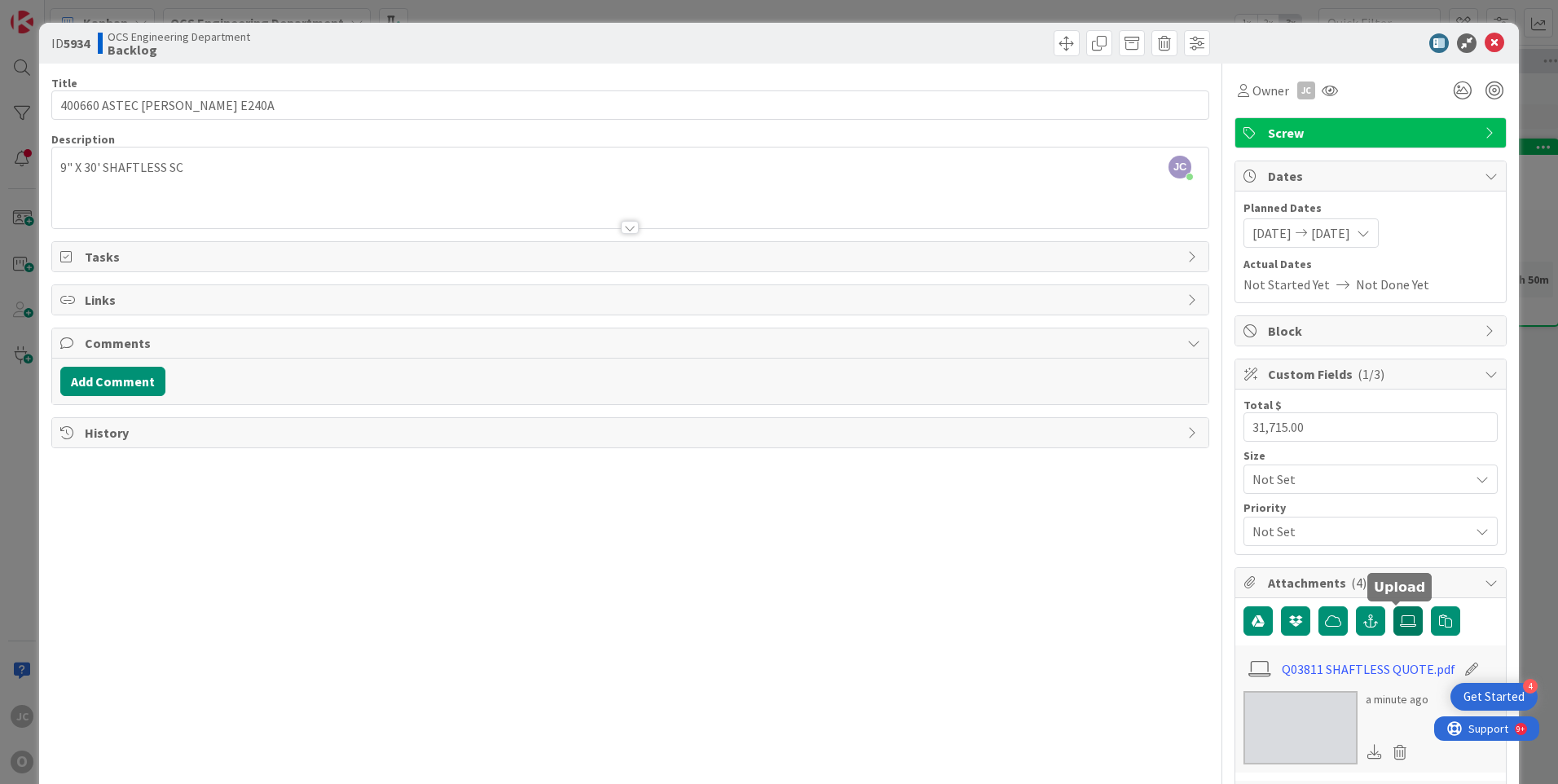
click at [1400, 624] on icon at bounding box center [1407, 621] width 16 height 13
click at [1394, 606] on input "file" at bounding box center [1394, 606] width 0 height 0
